Goal: Answer question/provide support: Share knowledge or assist other users

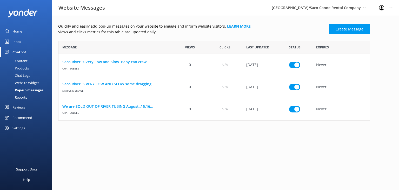
scroll to position [76, 308]
click at [20, 41] on div "Inbox" at bounding box center [16, 41] width 9 height 10
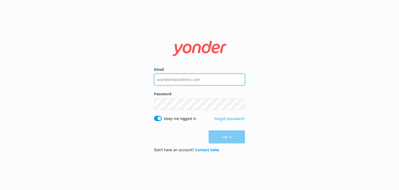
click at [167, 74] on input "Email" at bounding box center [199, 80] width 91 height 12
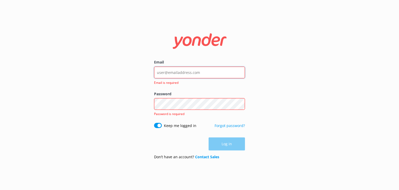
type input "[EMAIL_ADDRESS][DOMAIN_NAME]"
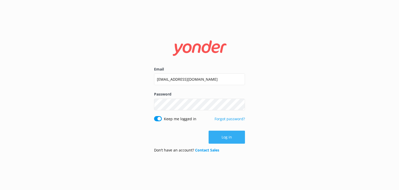
click at [226, 139] on button "Log in" at bounding box center [227, 137] width 36 height 13
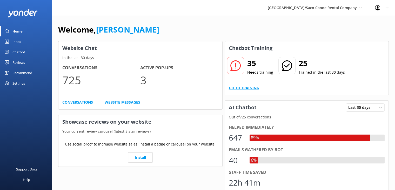
click at [244, 86] on link "Go to Training" at bounding box center [244, 88] width 30 height 6
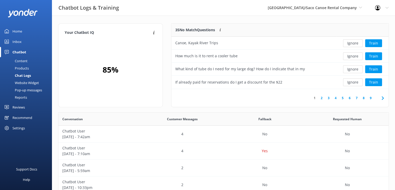
scroll to position [61, 213]
click at [352, 43] on button "Ignore" at bounding box center [352, 43] width 19 height 8
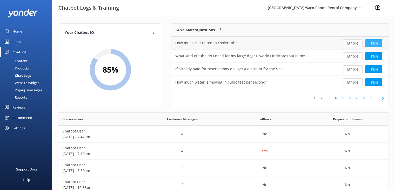
click at [371, 44] on button "Train" at bounding box center [374, 43] width 17 height 8
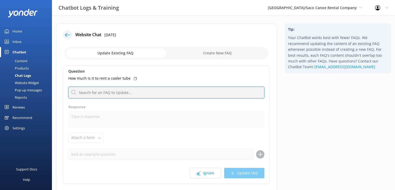
click at [96, 95] on input "text" at bounding box center [166, 93] width 196 height 12
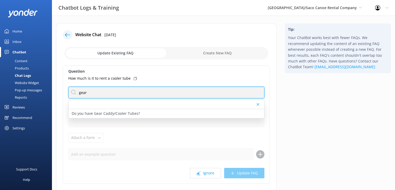
type input "gear"
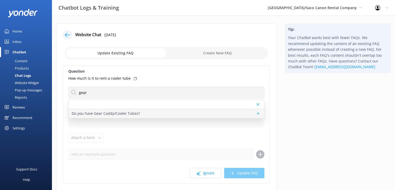
click at [98, 113] on p "Do you have Gear Caddy/Cooler Tubes?" at bounding box center [106, 113] width 68 height 6
type textarea "Gear Caddy/Cooler Tubes start at $20-$30 and are available as an add on for tub…"
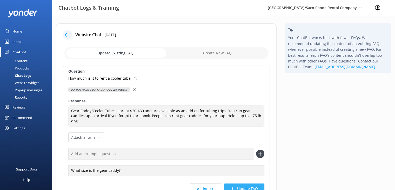
click at [238, 186] on button "Update FAQ" at bounding box center [244, 188] width 40 height 10
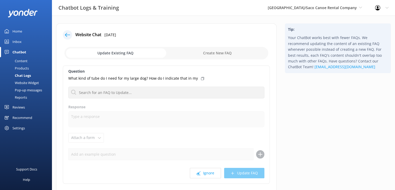
click at [70, 31] on div at bounding box center [67, 34] width 9 height 9
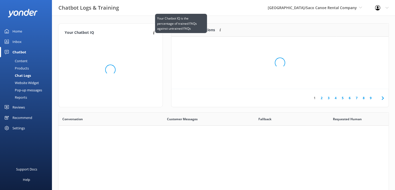
scroll to position [178, 327]
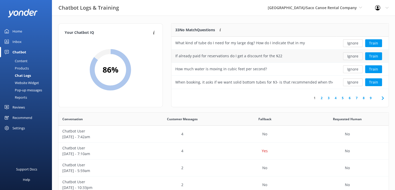
click at [350, 54] on button "Ignore" at bounding box center [352, 56] width 19 height 8
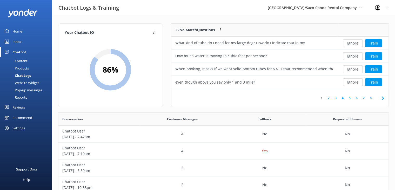
click at [350, 54] on button "Ignore" at bounding box center [352, 56] width 19 height 8
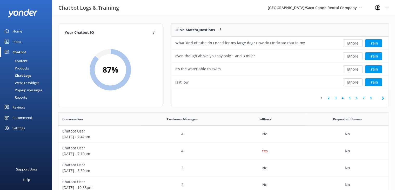
click at [350, 54] on button "Ignore" at bounding box center [352, 56] width 19 height 8
click at [370, 55] on button "Train" at bounding box center [374, 56] width 17 height 8
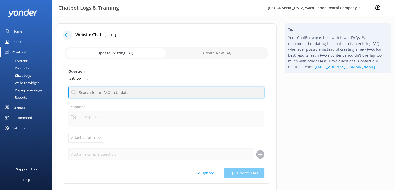
click at [115, 90] on input "text" at bounding box center [166, 93] width 196 height 12
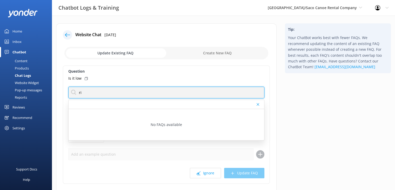
type input "r"
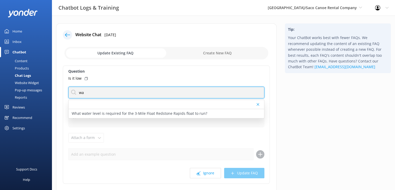
type input "w"
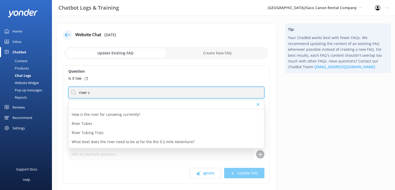
scroll to position [42, 0]
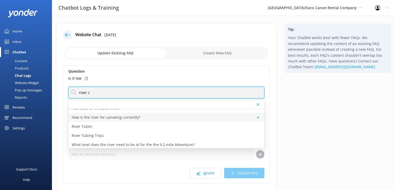
type input "river c"
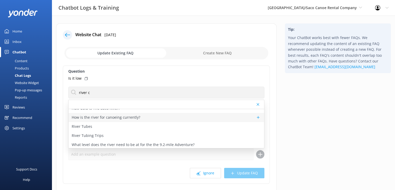
click at [152, 116] on div "How is the river for canoeing currently?" at bounding box center [167, 117] width 196 height 9
type textarea "You can find river conditions online at [URL][DOMAIN_NAME]"
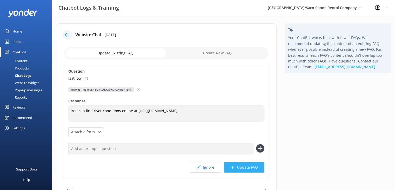
click at [239, 167] on button "Update FAQ" at bounding box center [244, 167] width 40 height 10
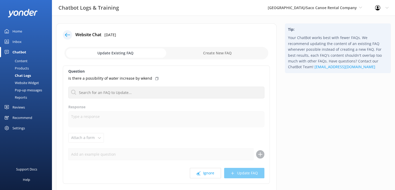
click at [20, 32] on div "Home" at bounding box center [17, 31] width 10 height 10
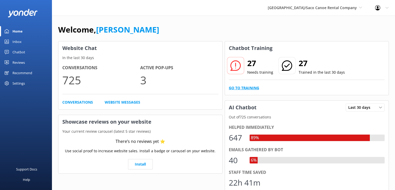
click at [249, 87] on link "Go to Training" at bounding box center [244, 88] width 30 height 6
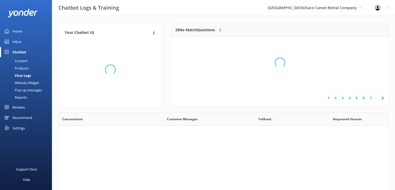
scroll to position [178, 327]
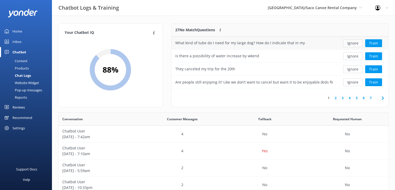
click at [355, 42] on button "Ignore" at bounding box center [352, 43] width 19 height 8
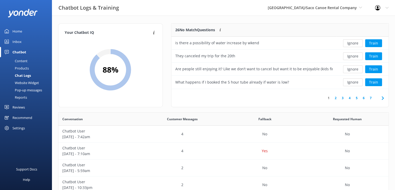
click at [355, 42] on button "Ignore" at bounding box center [352, 43] width 19 height 8
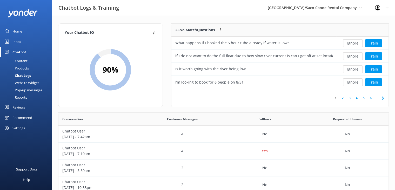
click at [355, 42] on button "Ignore" at bounding box center [352, 43] width 19 height 8
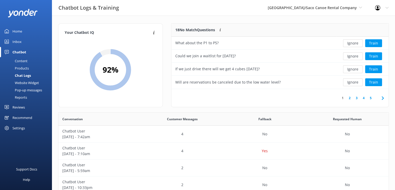
click at [355, 42] on button "Ignore" at bounding box center [352, 43] width 19 height 8
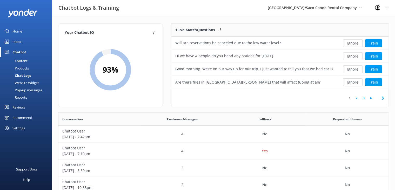
click at [355, 42] on button "Ignore" at bounding box center [352, 43] width 19 height 8
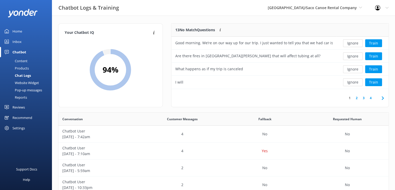
click at [355, 42] on button "Ignore" at bounding box center [352, 43] width 19 height 8
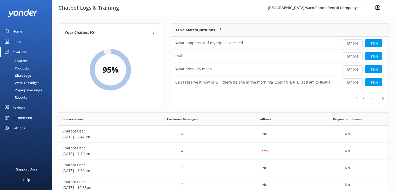
click at [355, 42] on button "Ignore" at bounding box center [352, 43] width 19 height 8
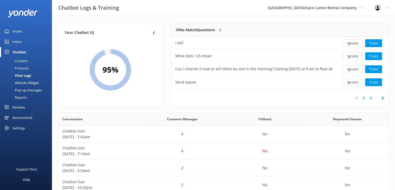
click at [355, 42] on button "Ignore" at bounding box center [352, 43] width 19 height 8
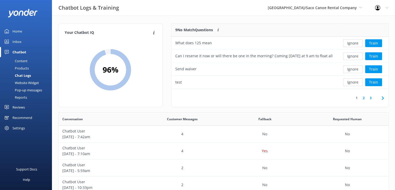
click at [355, 42] on button "Ignore" at bounding box center [352, 43] width 19 height 8
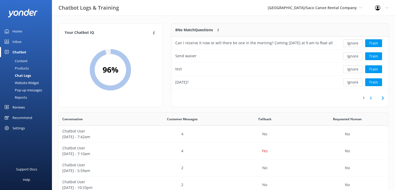
click at [355, 42] on button "Ignore" at bounding box center [352, 43] width 19 height 8
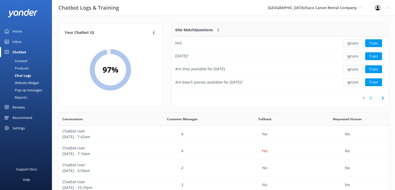
click at [355, 42] on button "Ignore" at bounding box center [352, 43] width 19 height 8
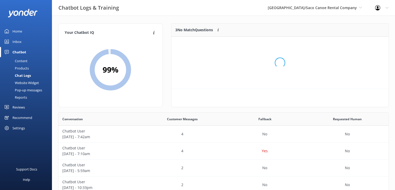
scroll to position [48, 213]
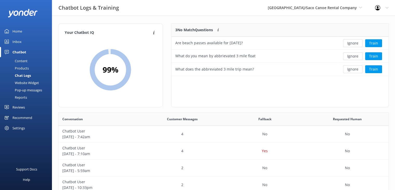
click at [355, 42] on button "Ignore" at bounding box center [352, 43] width 19 height 8
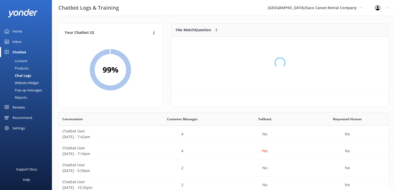
scroll to position [22, 213]
click at [355, 42] on button "Ignore" at bounding box center [352, 43] width 19 height 8
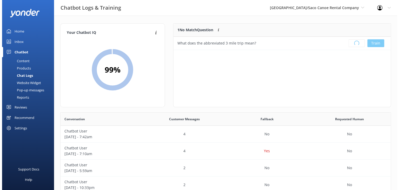
scroll to position [61, 213]
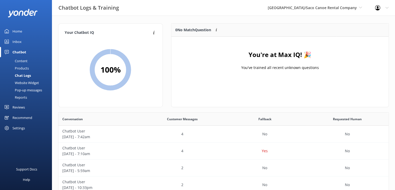
click at [17, 41] on div "Inbox" at bounding box center [16, 41] width 9 height 10
